Goal: Task Accomplishment & Management: Use online tool/utility

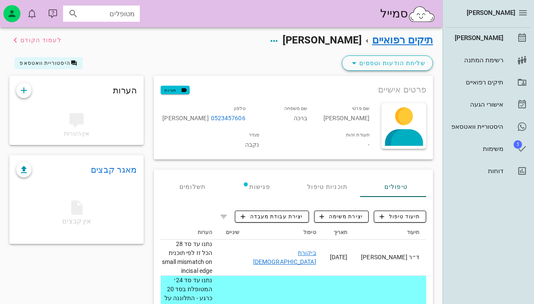
click at [118, 21] on div "מטופלים" at bounding box center [101, 14] width 77 height 16
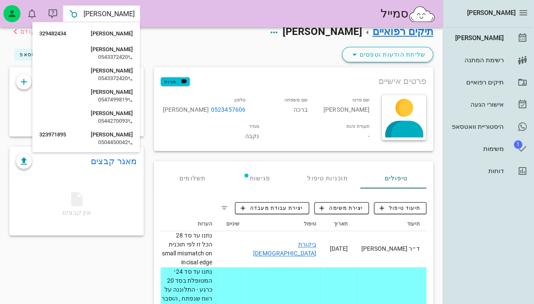
type input "ליא"
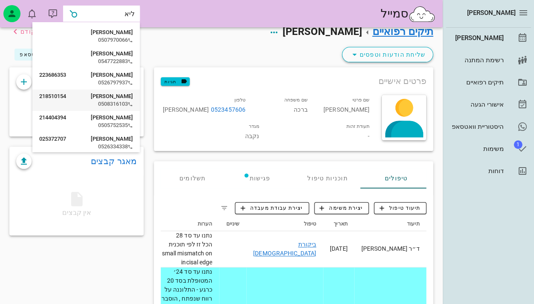
click at [115, 101] on div "0508316103" at bounding box center [86, 104] width 94 height 7
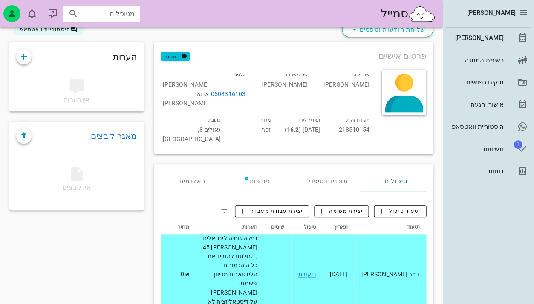
scroll to position [33, 0]
click at [316, 271] on link "ביקורת" at bounding box center [307, 274] width 18 height 7
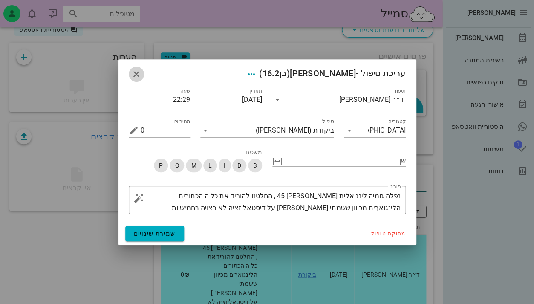
click at [134, 70] on icon "button" at bounding box center [136, 74] width 10 height 10
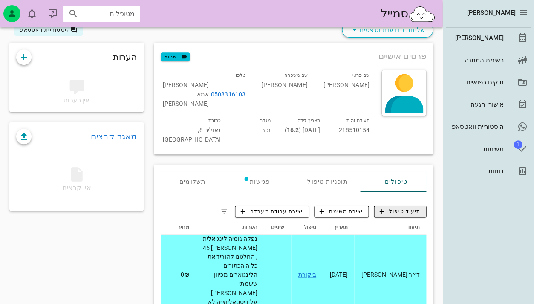
click at [389, 208] on span "תיעוד טיפול" at bounding box center [400, 212] width 41 height 8
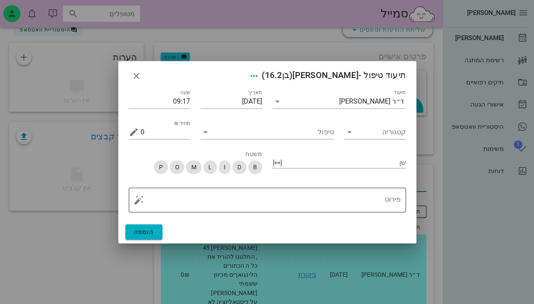
click at [338, 191] on div "פירוט" at bounding box center [271, 200] width 260 height 25
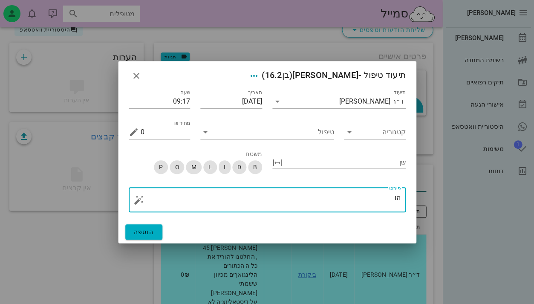
type textarea "ה"
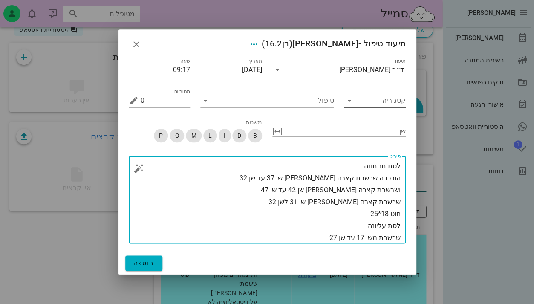
type textarea "לסת תחתונה הורכבה שרשרת קצרה [PERSON_NAME] שן 37 עד שן 32 ושרשרת קצרה [PERSON_N…"
click at [356, 101] on div "קטגוריה" at bounding box center [375, 101] width 62 height 14
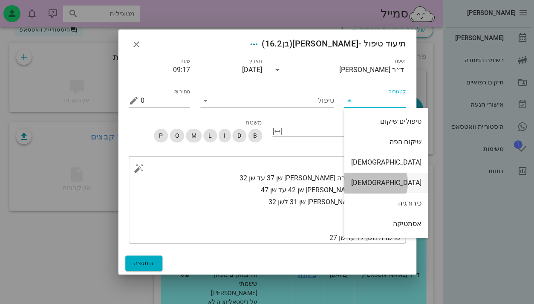
click at [379, 188] on div "[DEMOGRAPHIC_DATA]" at bounding box center [386, 183] width 70 height 18
type input "[DEMOGRAPHIC_DATA]"
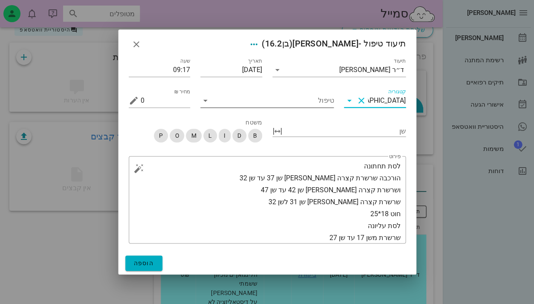
click at [210, 102] on div at bounding box center [206, 101] width 12 height 10
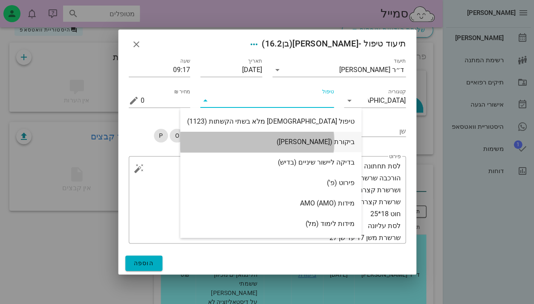
click at [260, 140] on div "ביקורת ([PERSON_NAME])" at bounding box center [271, 142] width 168 height 8
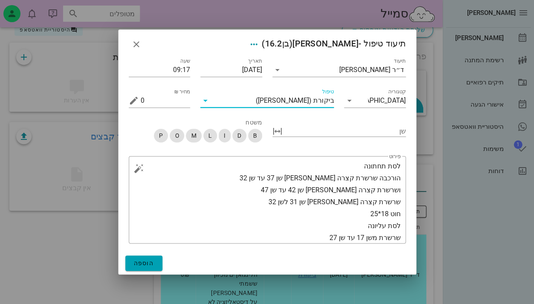
click at [149, 259] on button "הוספה" at bounding box center [144, 262] width 38 height 15
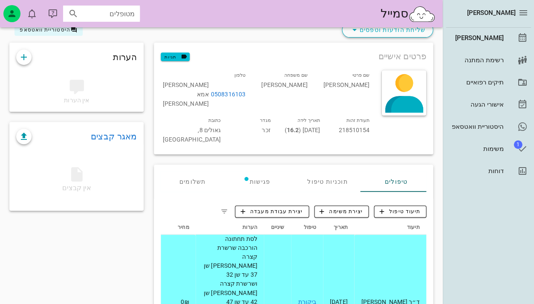
click at [316, 298] on link "ביקורת" at bounding box center [307, 301] width 18 height 7
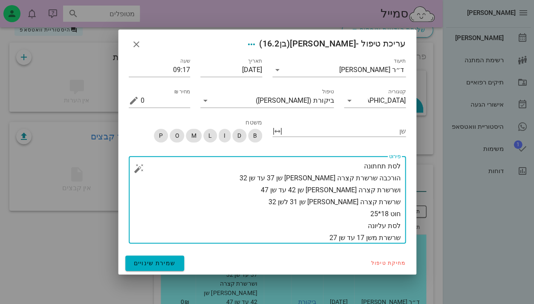
click at [320, 237] on textarea "לסת תחתונה הורכבה שרשרת קצרה [PERSON_NAME] שן 37 עד שן 32 ושרשרת קצרה [PERSON_N…" at bounding box center [271, 201] width 260 height 83
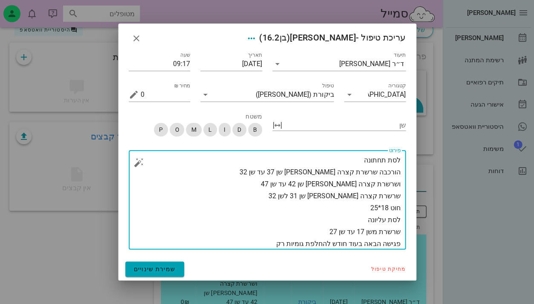
type textarea "לסת תחתונה הורכבה שרשרת קצרה [PERSON_NAME] שן 37 עד שן 32 ושרשרת קצרה [PERSON_N…"
click at [175, 271] on span "שמירת שינויים" at bounding box center [155, 269] width 42 height 7
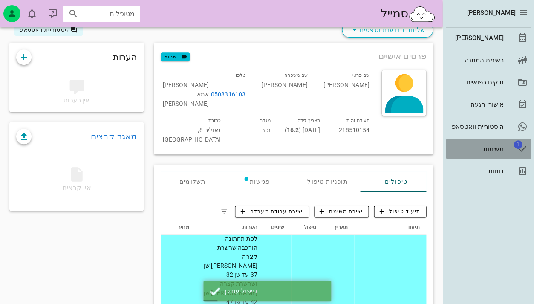
click at [478, 153] on div "משימות" at bounding box center [476, 149] width 54 height 14
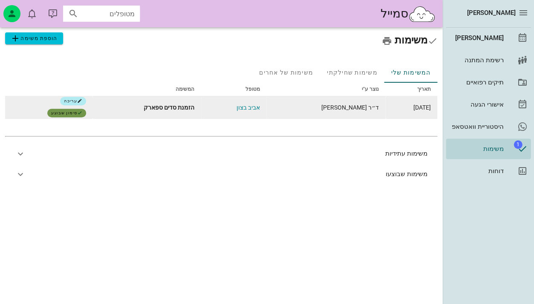
click at [74, 116] on button "סימון שבוצע" at bounding box center [66, 113] width 39 height 9
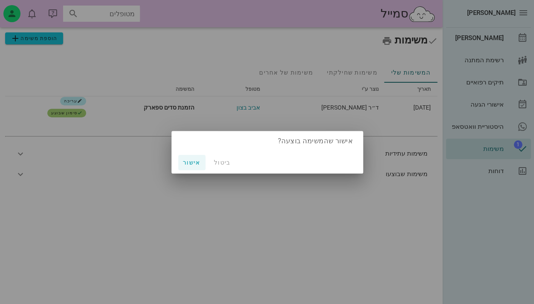
click at [188, 162] on span "אישור" at bounding box center [192, 162] width 20 height 7
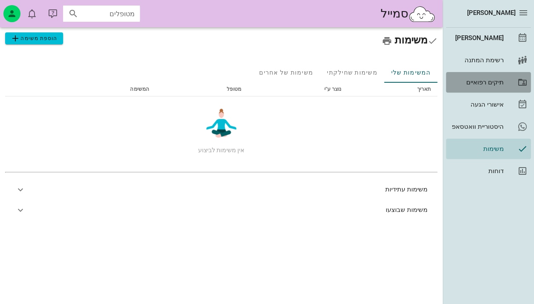
click at [488, 79] on div "תיקים רפואיים" at bounding box center [476, 82] width 54 height 7
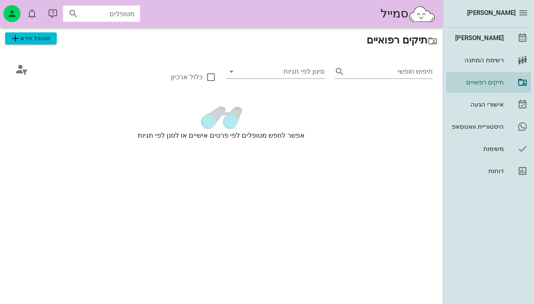
drag, startPoint x: 125, startPoint y: 13, endPoint x: 123, endPoint y: 7, distance: 6.5
click at [125, 14] on input "מטופלים" at bounding box center [107, 13] width 55 height 11
type input "ליא"
